Goal: Transaction & Acquisition: Purchase product/service

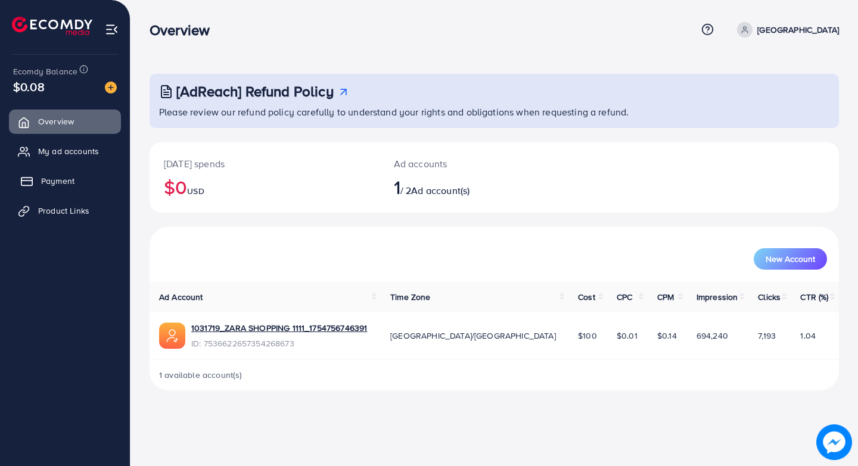
click at [77, 179] on link "Payment" at bounding box center [65, 181] width 112 height 24
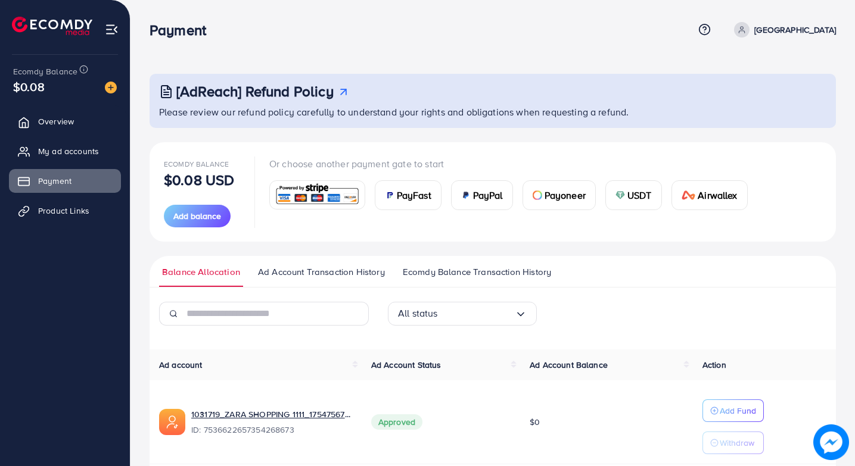
click at [417, 196] on span "PayFast" at bounding box center [414, 195] width 35 height 14
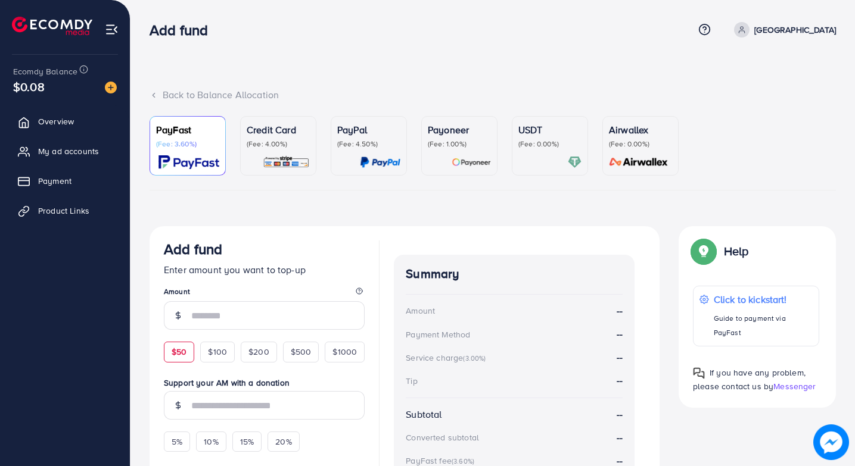
click at [184, 347] on span "$50" at bounding box center [179, 352] width 15 height 12
type input "**"
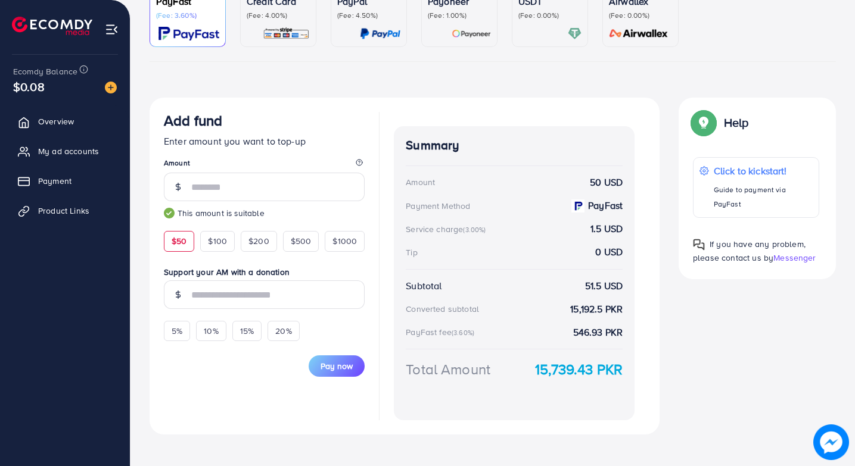
scroll to position [129, 0]
click at [336, 369] on span "Pay now" at bounding box center [336, 366] width 32 height 12
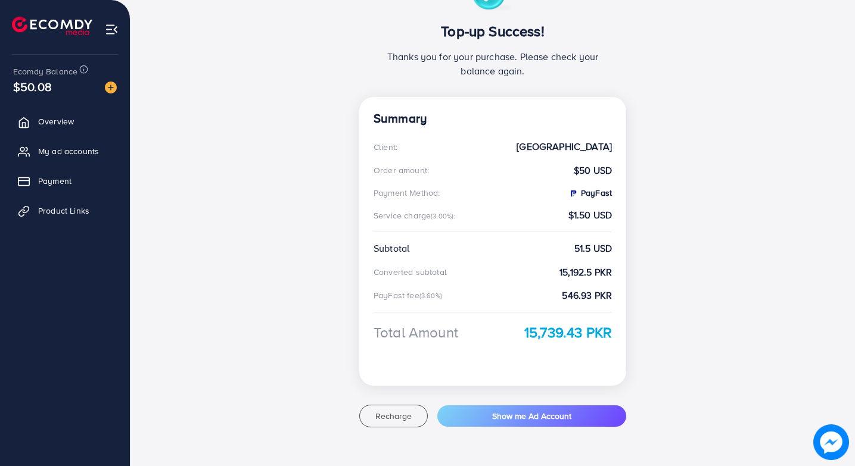
scroll to position [141, 0]
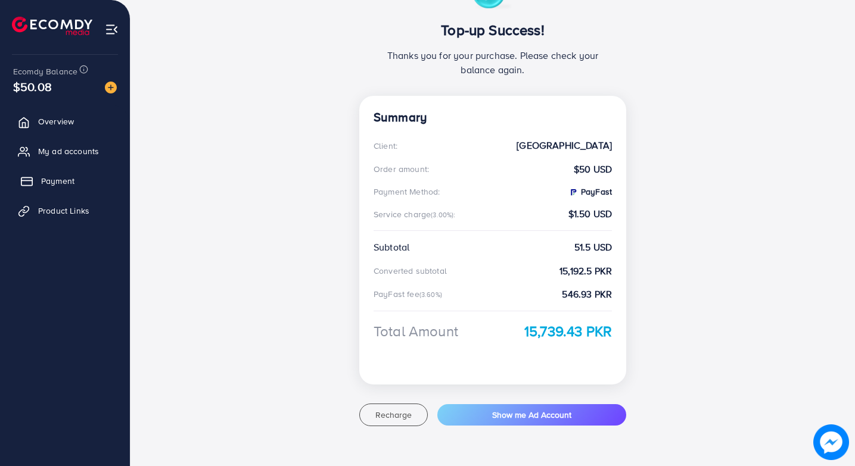
click at [47, 181] on span "Payment" at bounding box center [57, 181] width 33 height 12
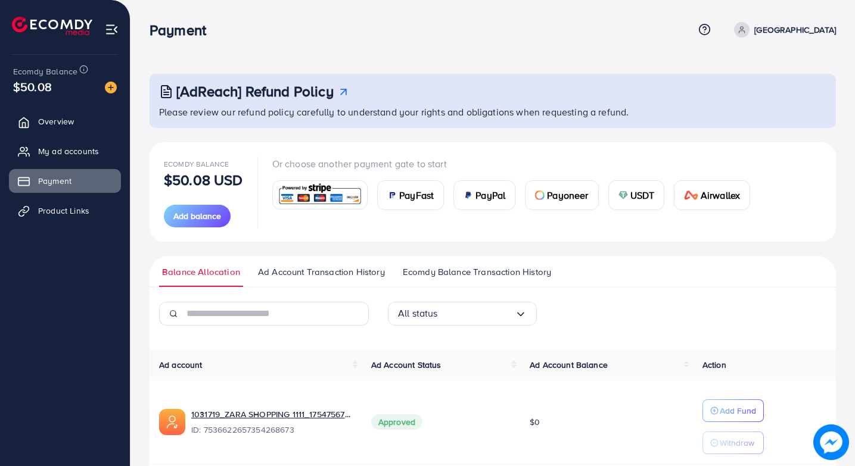
click at [485, 195] on span "PayPal" at bounding box center [490, 195] width 30 height 14
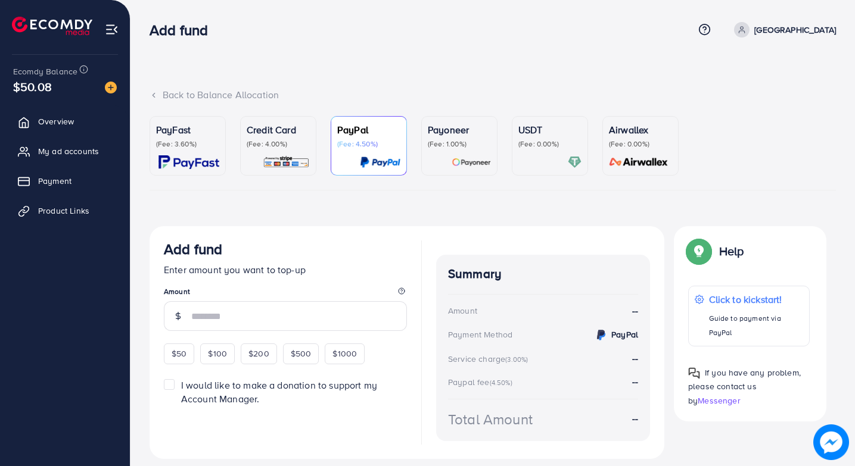
click at [476, 198] on div "PayFast (Fee: 3.60%) Credit Card (Fee: 4.00%) PayPal (Fee: 4.50%) Payoneer (Fee…" at bounding box center [492, 299] width 686 height 367
click at [178, 357] on span "$50" at bounding box center [179, 354] width 15 height 12
type input "**"
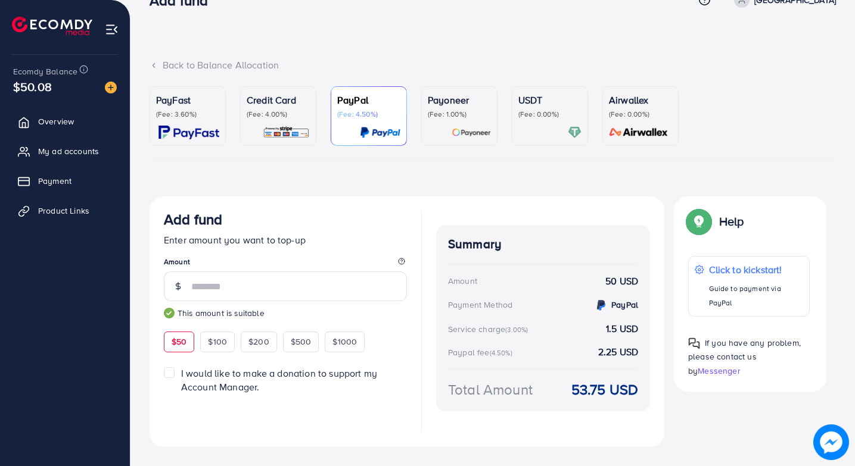
scroll to position [54, 0]
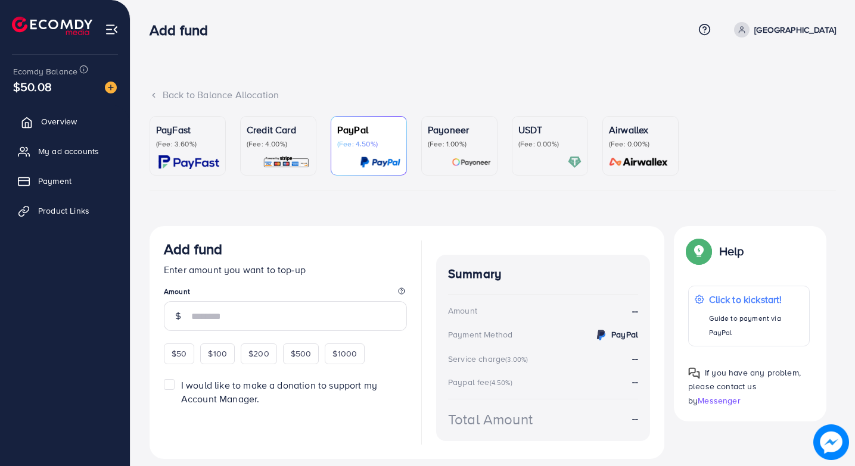
click at [63, 123] on span "Overview" at bounding box center [59, 122] width 36 height 12
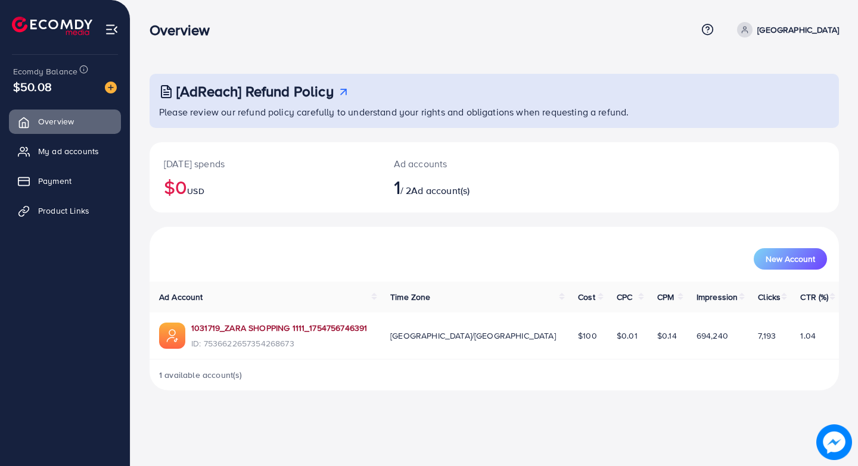
click at [314, 331] on link "1031719_ZARA SHOPPING 1111_1754756746391" at bounding box center [279, 328] width 176 height 12
click at [73, 182] on span "Payment" at bounding box center [57, 181] width 33 height 12
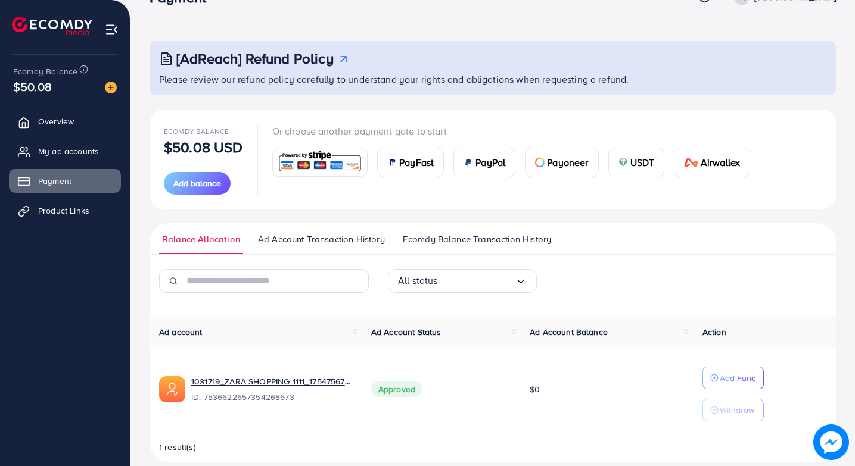
scroll to position [48, 0]
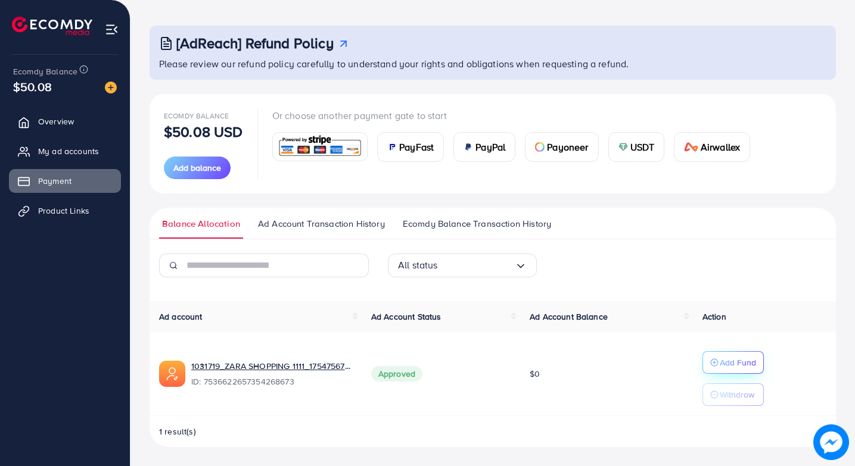
click at [743, 366] on p "Add Fund" at bounding box center [737, 363] width 36 height 14
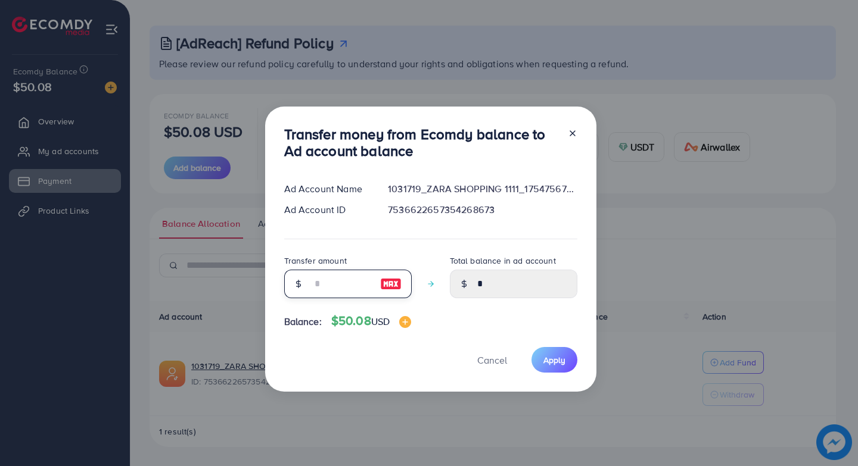
click at [354, 285] on input "number" at bounding box center [341, 284] width 60 height 29
type input "*"
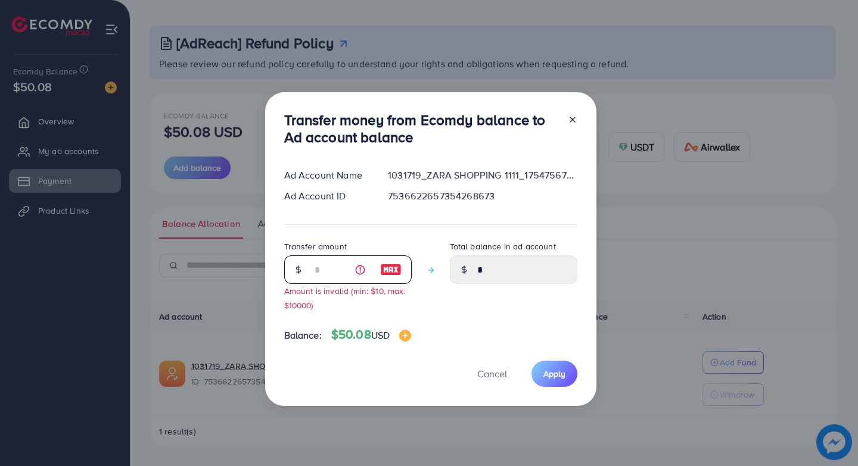
type input "****"
type input "**"
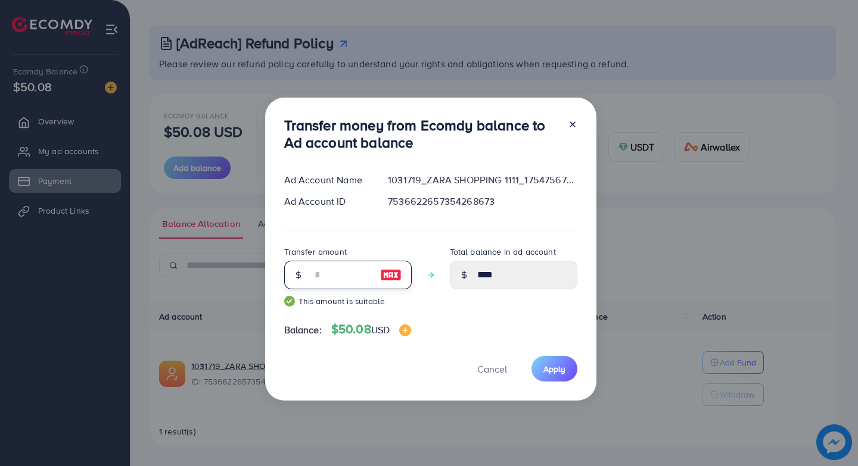
type input "*****"
type input "**"
click at [546, 370] on span "Apply" at bounding box center [554, 369] width 22 height 12
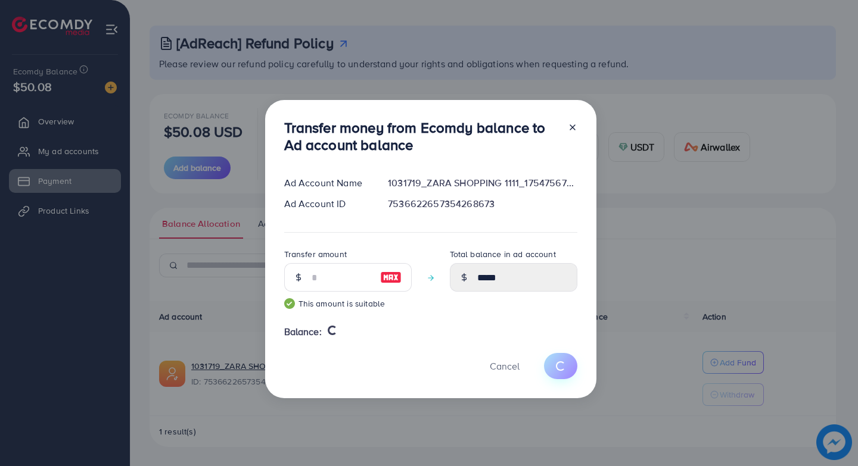
type input "*"
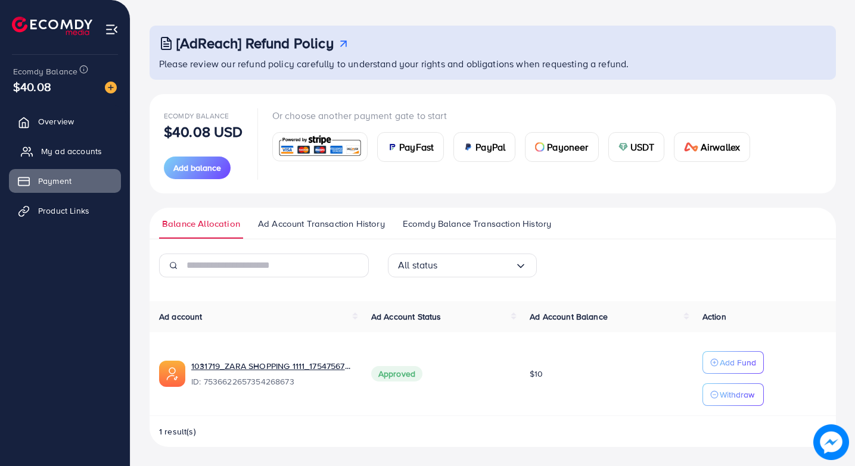
click at [33, 148] on link "My ad accounts" at bounding box center [65, 151] width 112 height 24
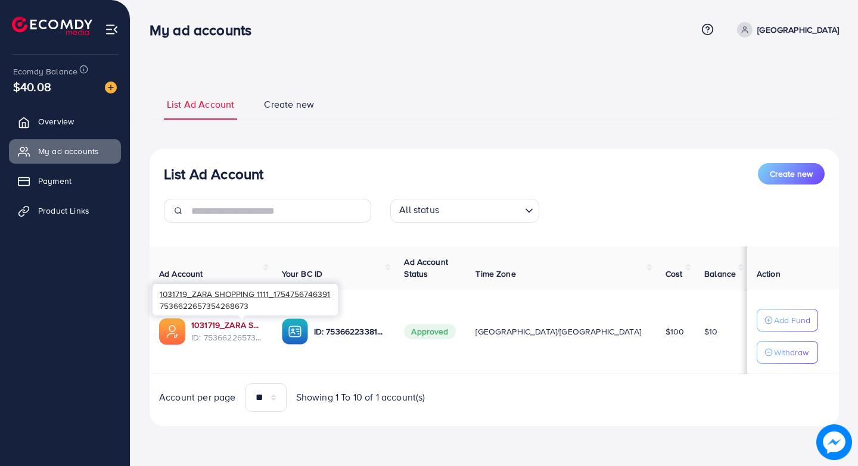
click at [238, 325] on link "1031719_ZARA SHOPPING 1111_1754756746391" at bounding box center [226, 325] width 71 height 12
click at [66, 208] on span "Product Links" at bounding box center [66, 211] width 51 height 12
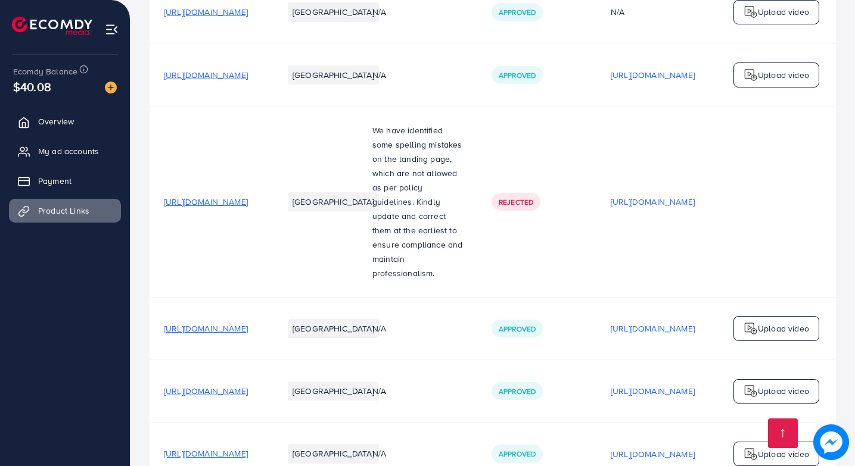
scroll to position [198, 0]
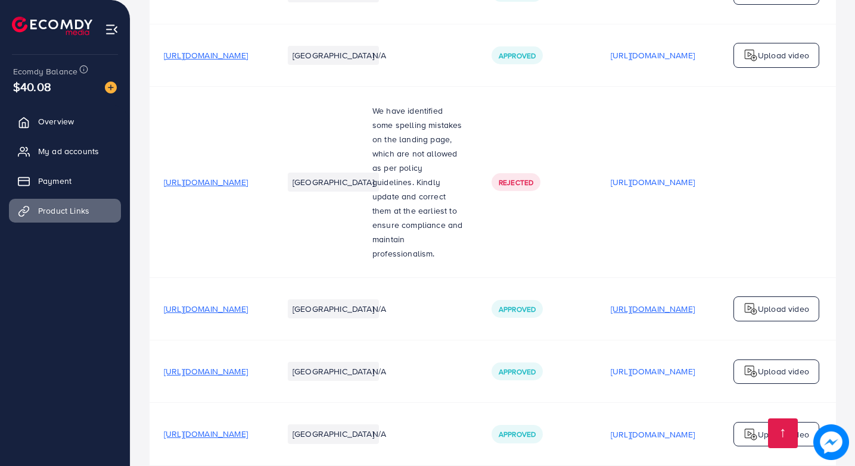
click at [694, 302] on p "[URL][DOMAIN_NAME]" at bounding box center [652, 309] width 84 height 14
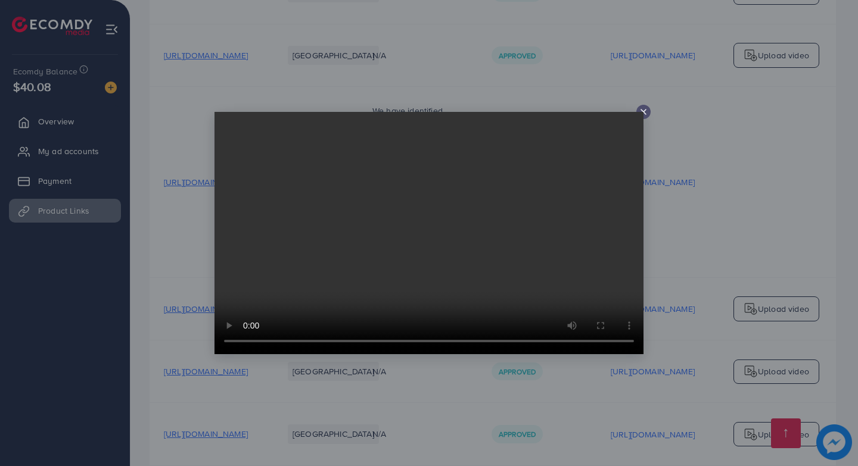
click at [641, 111] on icon at bounding box center [643, 112] width 10 height 10
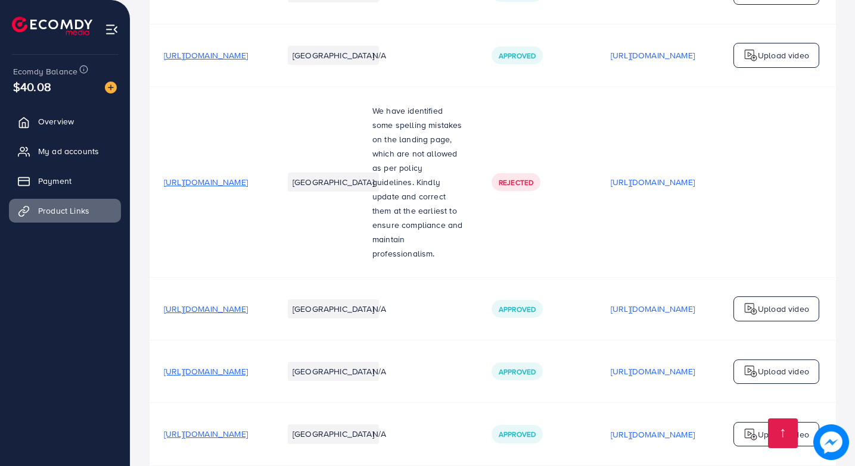
click at [248, 303] on span "[URL][DOMAIN_NAME]" at bounding box center [206, 309] width 84 height 12
